Goal: Use online tool/utility: Utilize a website feature to perform a specific function

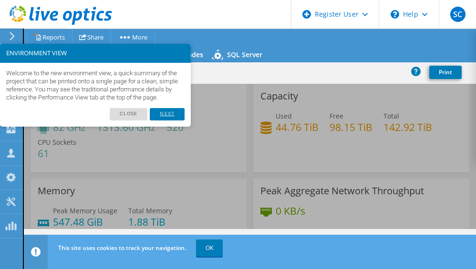
click at [168, 116] on link "Next" at bounding box center [167, 114] width 34 height 12
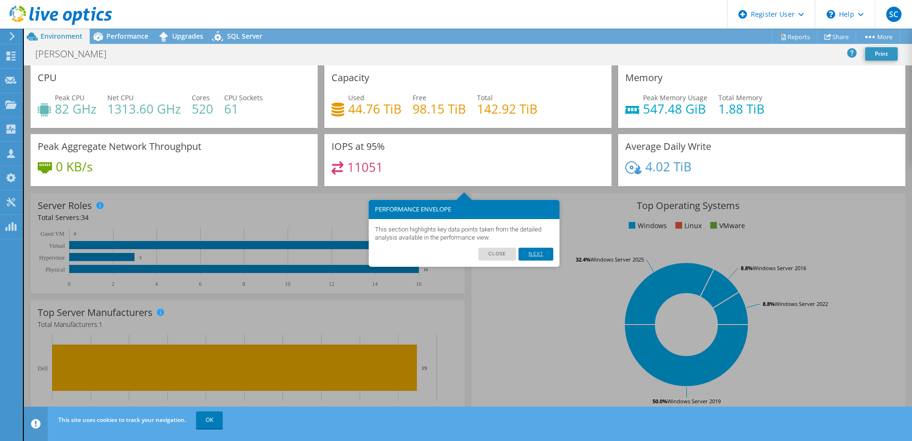
click at [475, 258] on link "Next" at bounding box center [535, 254] width 34 height 12
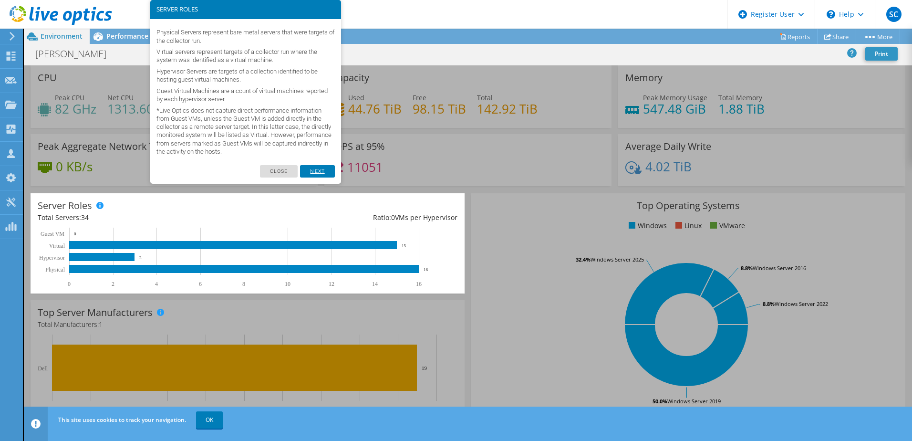
click at [315, 174] on link "Next" at bounding box center [317, 171] width 34 height 12
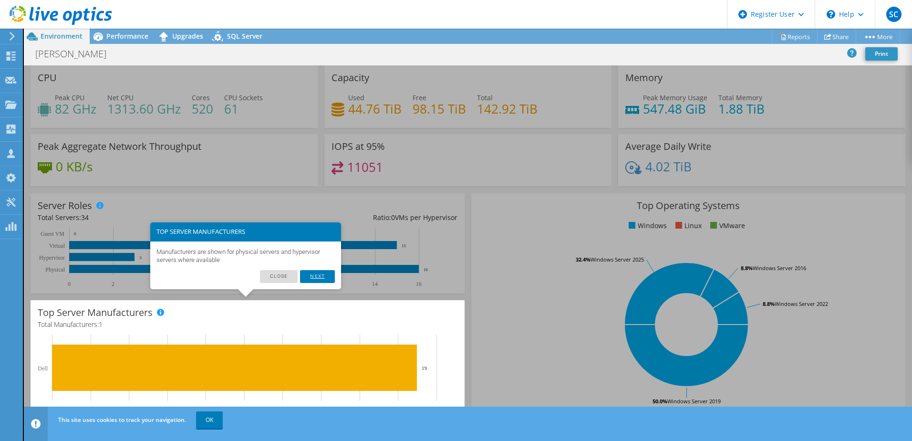
click at [308, 269] on link "Next" at bounding box center [317, 276] width 34 height 12
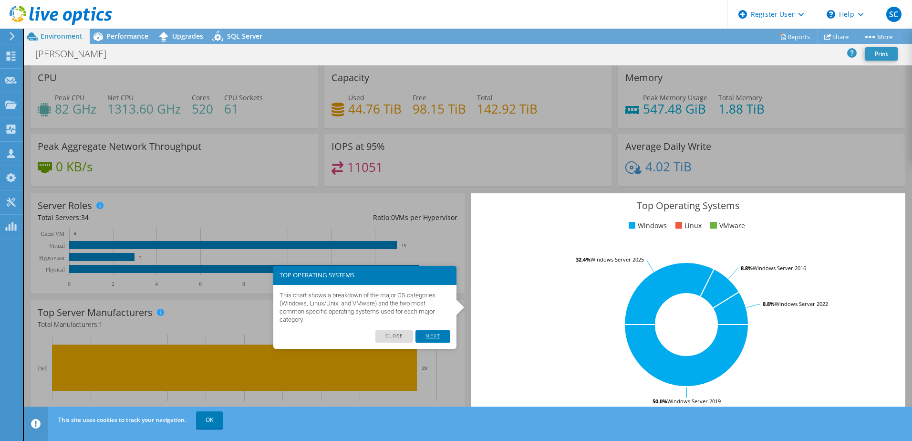
click at [438, 269] on link "Next" at bounding box center [432, 336] width 34 height 12
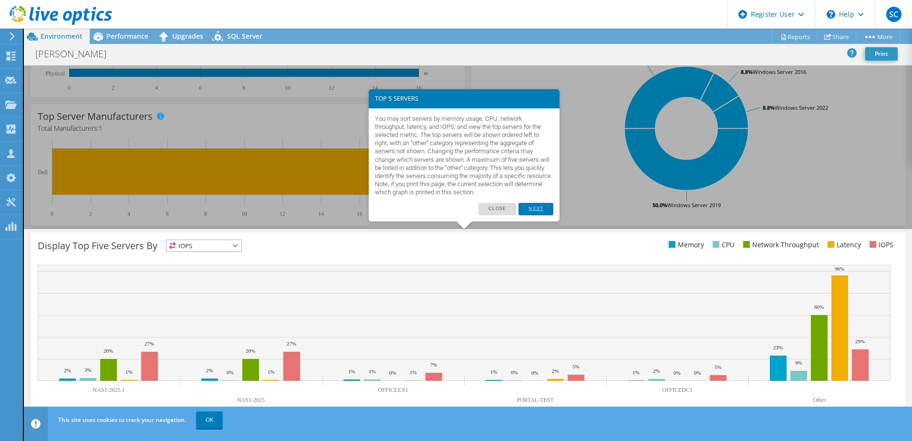
click at [475, 206] on link "Next" at bounding box center [535, 209] width 34 height 12
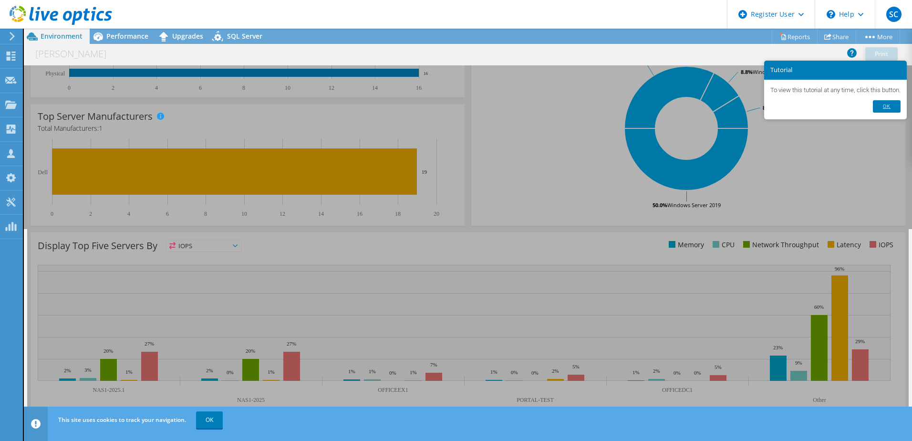
click at [475, 108] on link "Ok" at bounding box center [887, 106] width 28 height 12
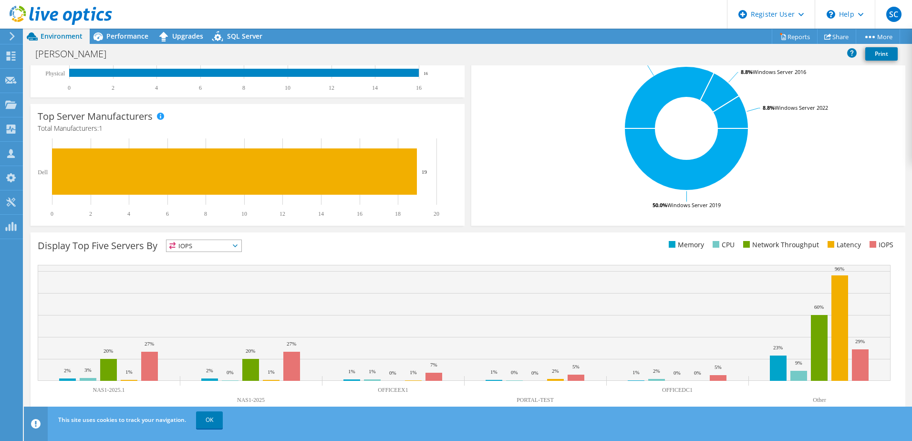
click at [226, 245] on span "IOPS" at bounding box center [203, 245] width 75 height 11
click at [392, 246] on div "Display Top Five Servers By IOPS IOPS" at bounding box center [253, 247] width 430 height 16
click at [475, 37] on link "Reports" at bounding box center [795, 36] width 46 height 15
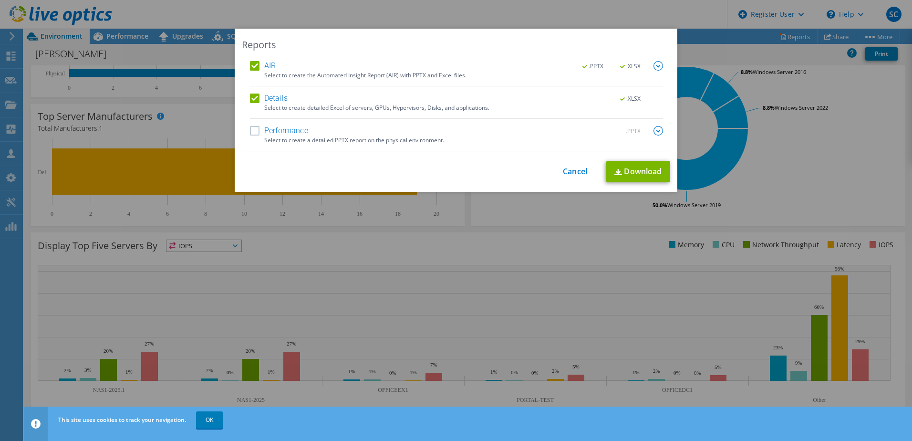
click at [475, 174] on div "This process may take a while, please wait... Cancel Download" at bounding box center [456, 171] width 428 height 21
click at [475, 171] on link "Cancel" at bounding box center [575, 171] width 24 height 9
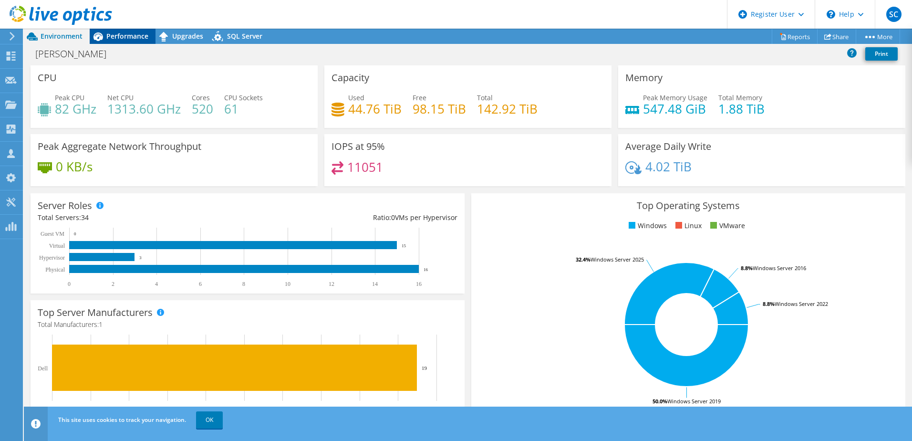
click at [111, 37] on span "Performance" at bounding box center [127, 35] width 42 height 9
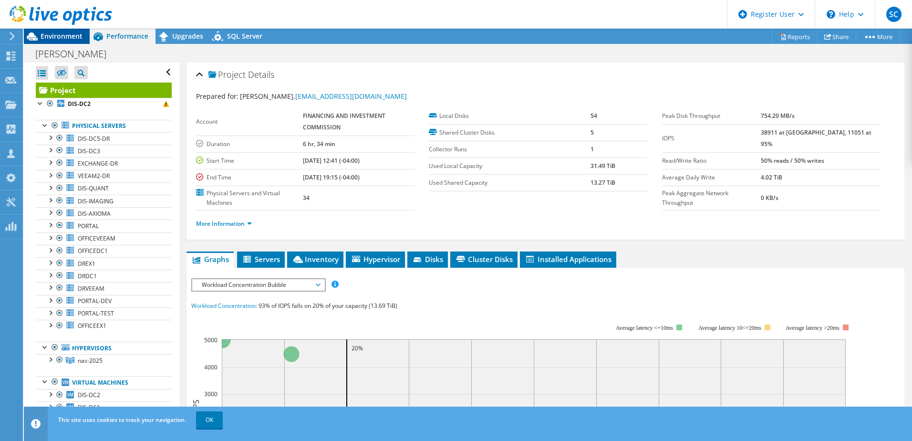
click at [61, 38] on span "Environment" at bounding box center [62, 35] width 42 height 9
